Goal: Unclear

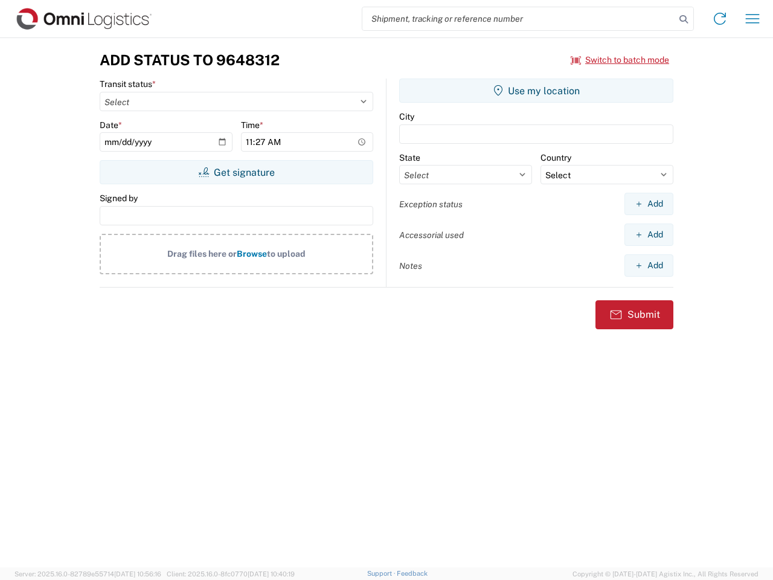
click at [519, 19] on input "search" at bounding box center [518, 18] width 313 height 23
click at [684, 19] on icon at bounding box center [683, 19] width 17 height 17
click at [720, 19] on icon at bounding box center [719, 18] width 19 height 19
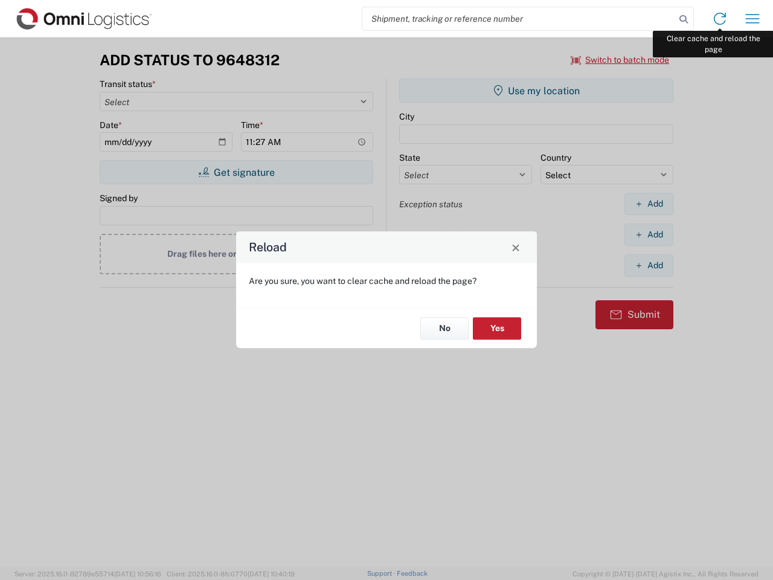
click at [753, 19] on div "Reload Are you sure, you want to clear cache and reload the page? No Yes" at bounding box center [386, 290] width 773 height 580
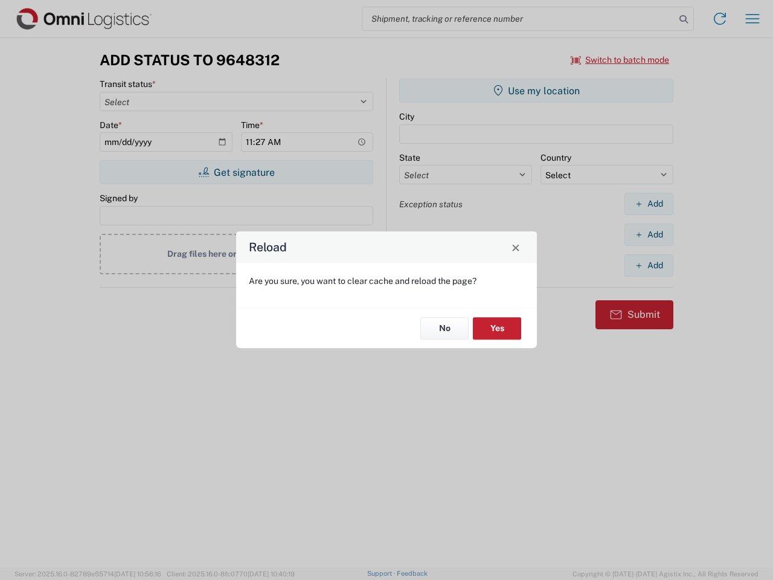
click at [620, 60] on div "Reload Are you sure, you want to clear cache and reload the page? No Yes" at bounding box center [386, 290] width 773 height 580
click at [236, 172] on div "Reload Are you sure, you want to clear cache and reload the page? No Yes" at bounding box center [386, 290] width 773 height 580
click at [536, 91] on div "Reload Are you sure, you want to clear cache and reload the page? No Yes" at bounding box center [386, 290] width 773 height 580
click at [649, 204] on div "Reload Are you sure, you want to clear cache and reload the page? No Yes" at bounding box center [386, 290] width 773 height 580
click at [649, 234] on div "Reload Are you sure, you want to clear cache and reload the page? No Yes" at bounding box center [386, 290] width 773 height 580
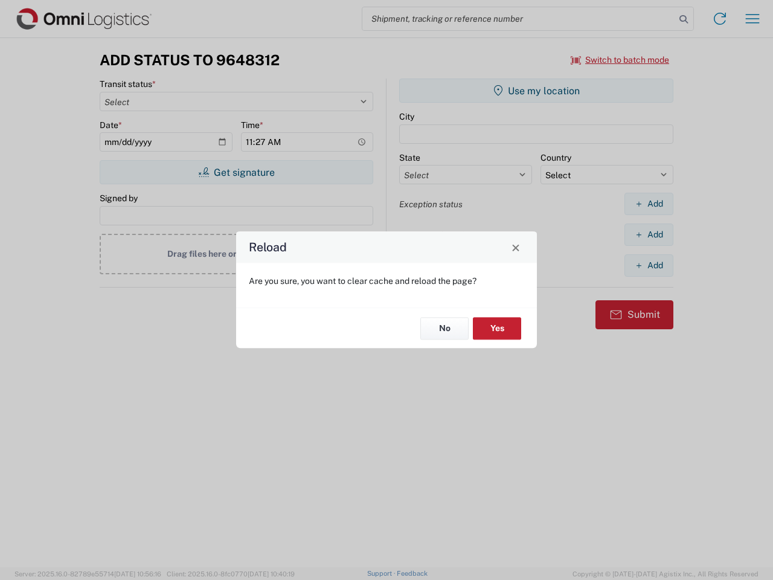
click at [649, 265] on div "Reload Are you sure, you want to clear cache and reload the page? No Yes" at bounding box center [386, 290] width 773 height 580
